Goal: Transaction & Acquisition: Purchase product/service

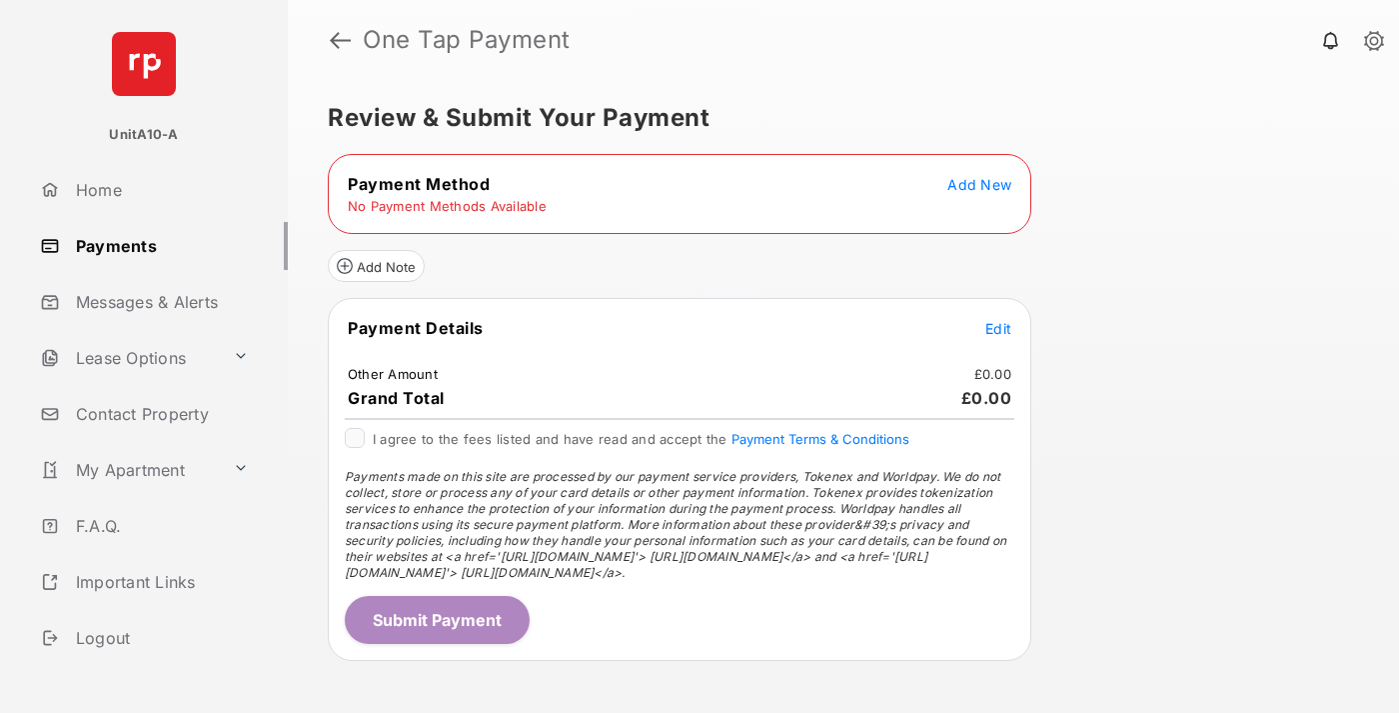
click at [980, 184] on span "Add New" at bounding box center [980, 184] width 64 height 17
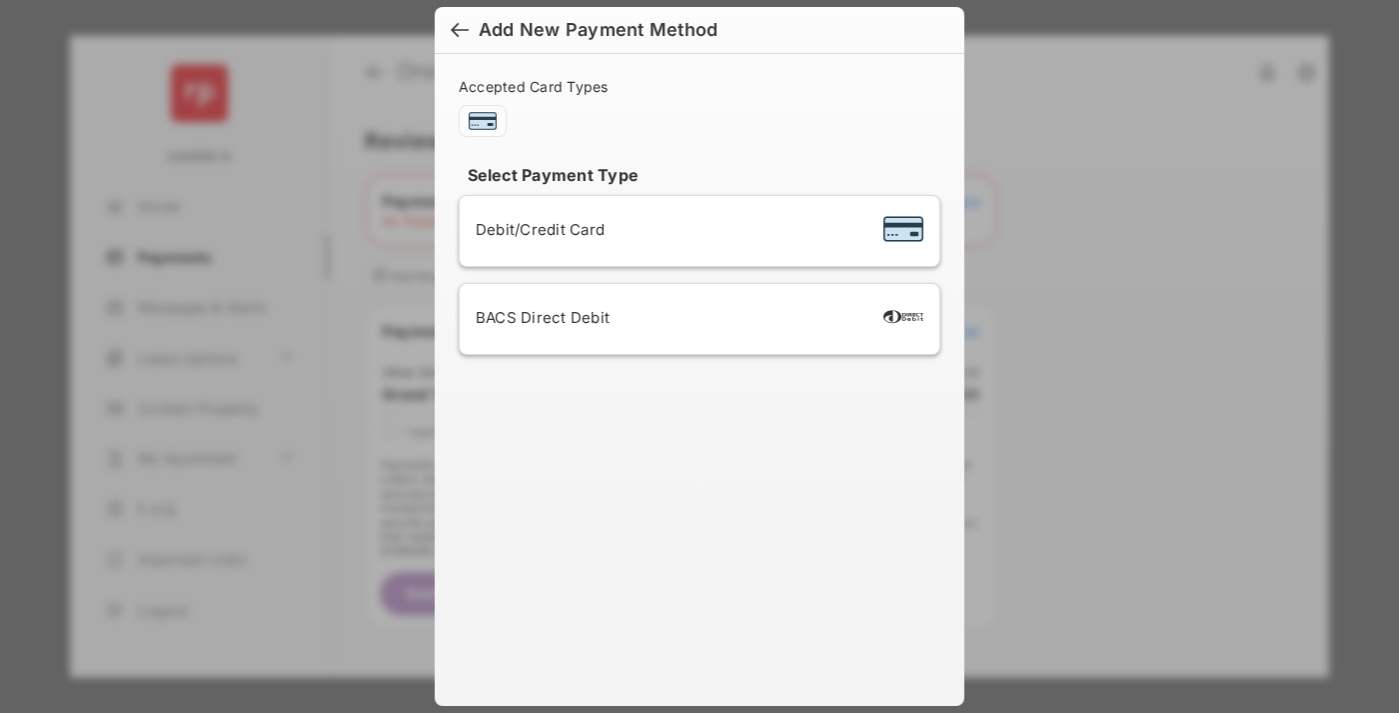
click at [535, 229] on span "Debit/Credit Card" at bounding box center [540, 229] width 129 height 19
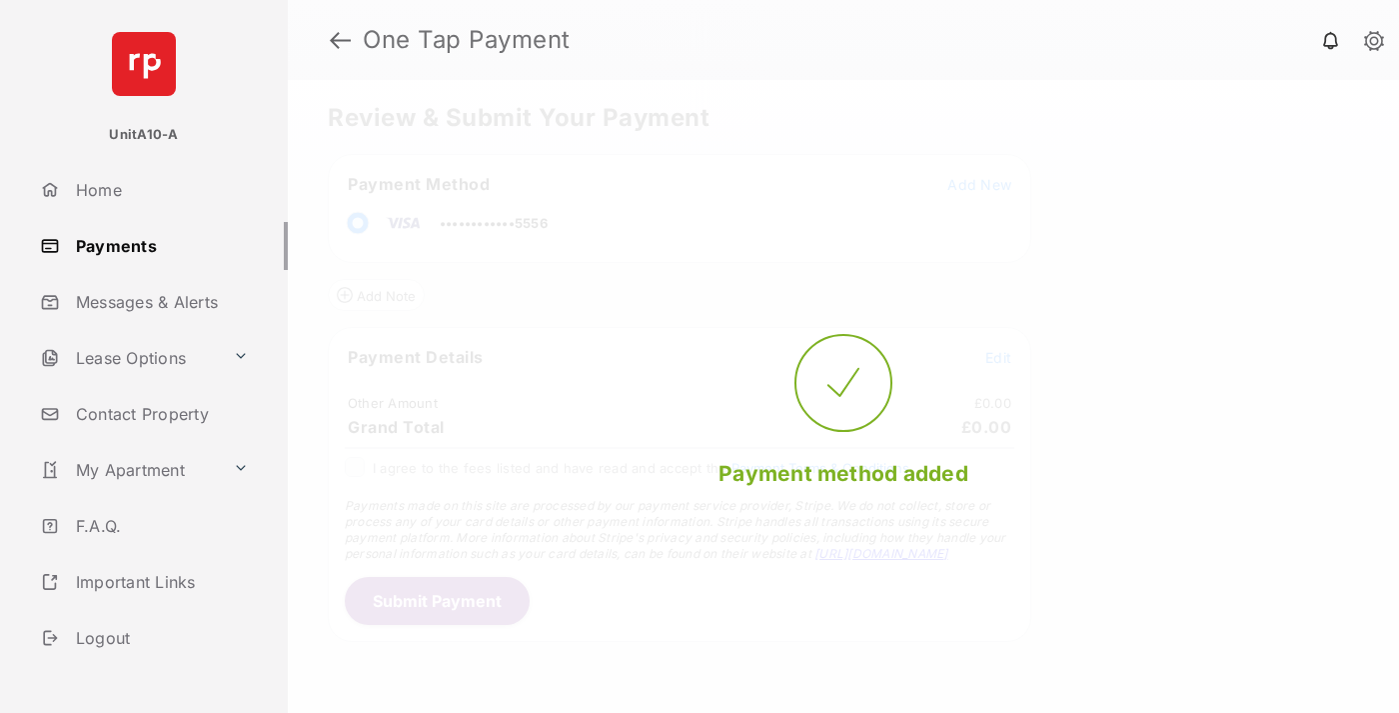
click at [999, 357] on span "Edit" at bounding box center [999, 357] width 26 height 17
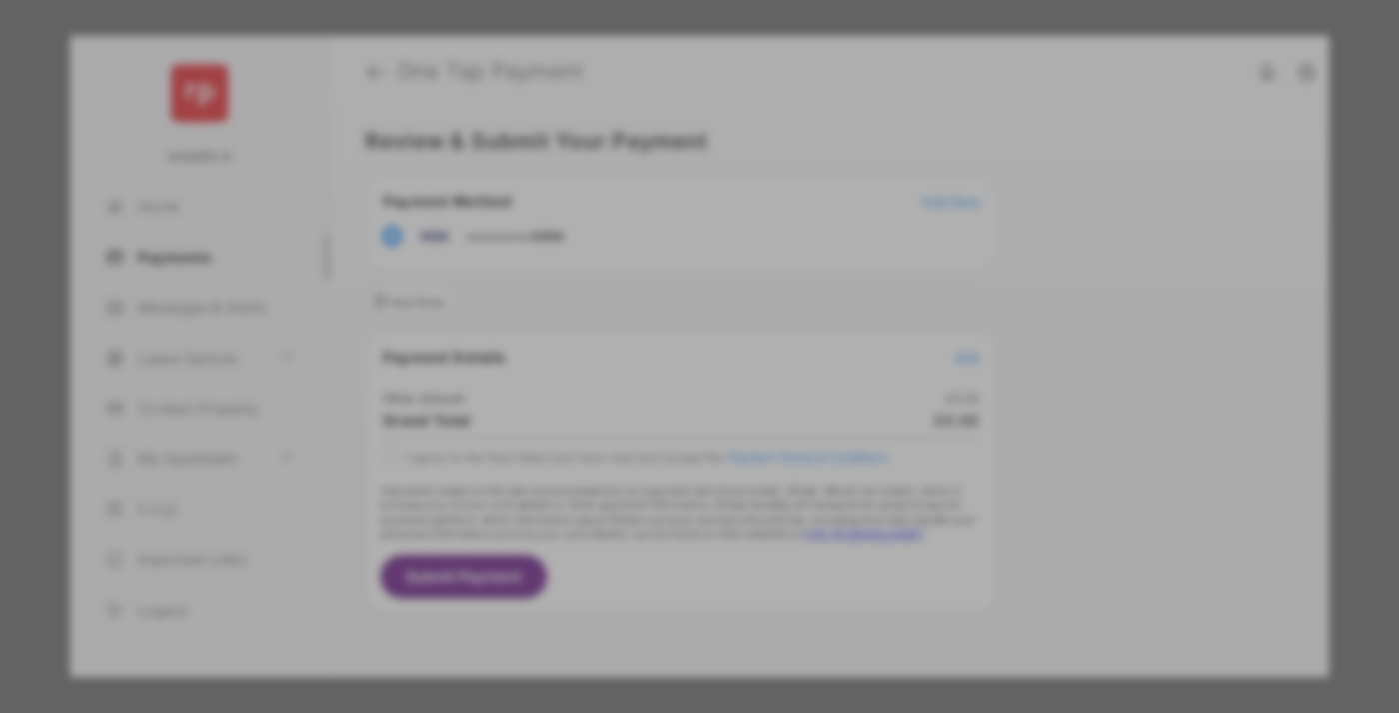
type input "***"
click at [632, 504] on button "Save" at bounding box center [632, 528] width 100 height 48
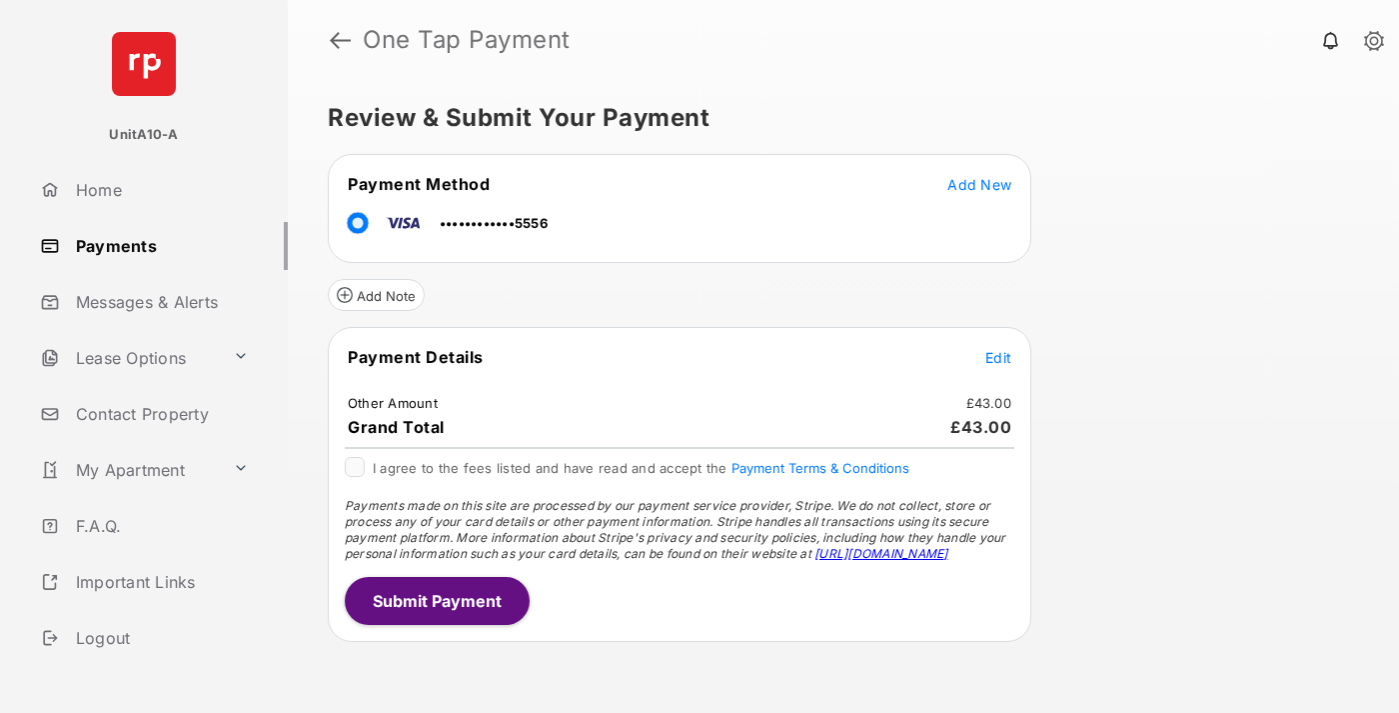
click at [436, 600] on button "Submit Payment" at bounding box center [437, 601] width 185 height 48
